Goal: Information Seeking & Learning: Find specific fact

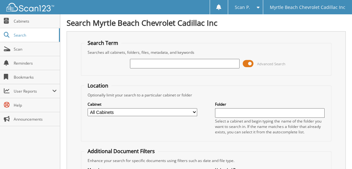
click at [155, 64] on input "text" at bounding box center [185, 64] width 110 height 10
type input "766085"
drag, startPoint x: 157, startPoint y: 52, endPoint x: 159, endPoint y: 48, distance: 4.7
drag, startPoint x: 159, startPoint y: 48, endPoint x: 122, endPoint y: 77, distance: 47.5
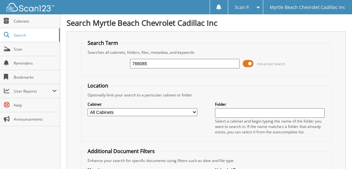
click at [122, 77] on form "Search Term Searches all cabinets, folders, files, metadata, and keywords 76608…" at bounding box center [206, 159] width 251 height 239
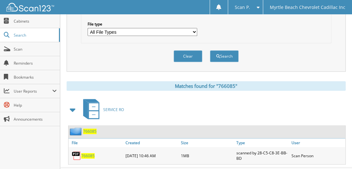
scroll to position [216, 0]
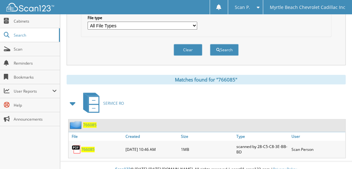
click at [91, 147] on span "766085" at bounding box center [87, 149] width 13 height 5
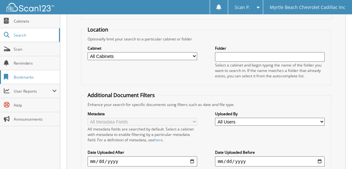
scroll to position [24, 0]
